Goal: Use online tool/utility

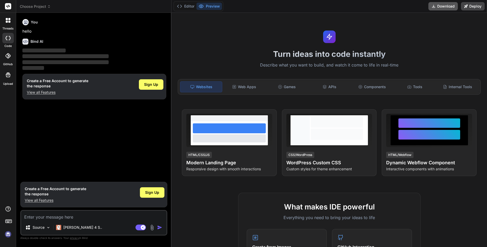
click at [444, 8] on button "Download" at bounding box center [443, 6] width 29 height 8
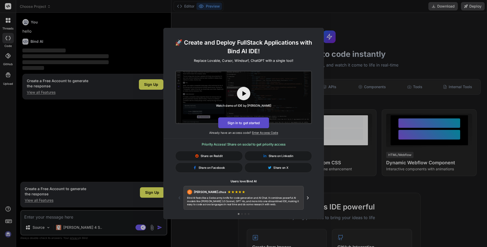
click at [246, 126] on button "Sign in to get started" at bounding box center [243, 122] width 51 height 11
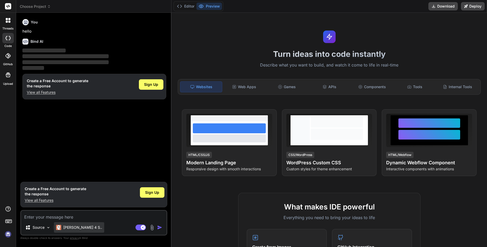
click at [84, 226] on p "[PERSON_NAME] 4 S.." at bounding box center [82, 227] width 39 height 5
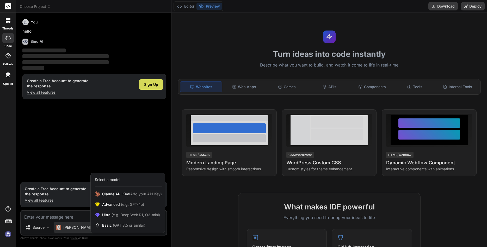
click at [84, 226] on div at bounding box center [243, 123] width 487 height 247
type textarea "x"
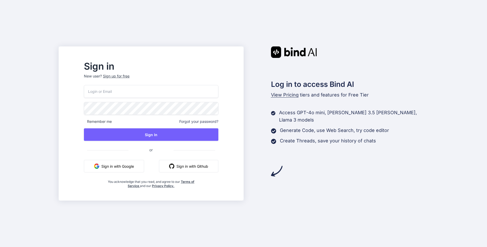
click at [275, 94] on span "View Pricing" at bounding box center [285, 94] width 28 height 5
click at [287, 95] on span "View Pricing" at bounding box center [285, 94] width 28 height 5
click at [201, 170] on button "Sign in with Github" at bounding box center [188, 166] width 59 height 13
